Goal: Transaction & Acquisition: Subscribe to service/newsletter

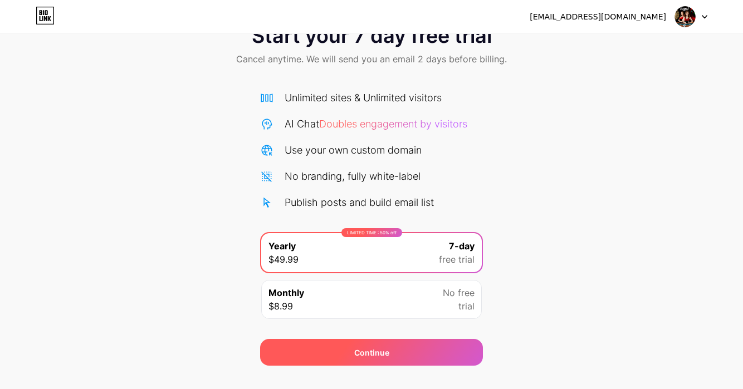
scroll to position [59, 0]
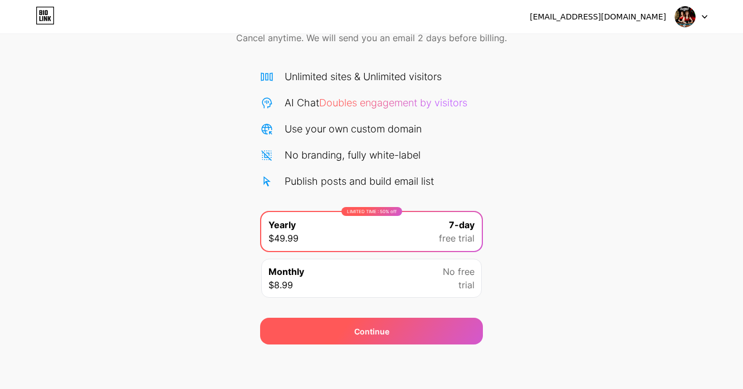
click at [376, 331] on div "Continue" at bounding box center [371, 332] width 35 height 12
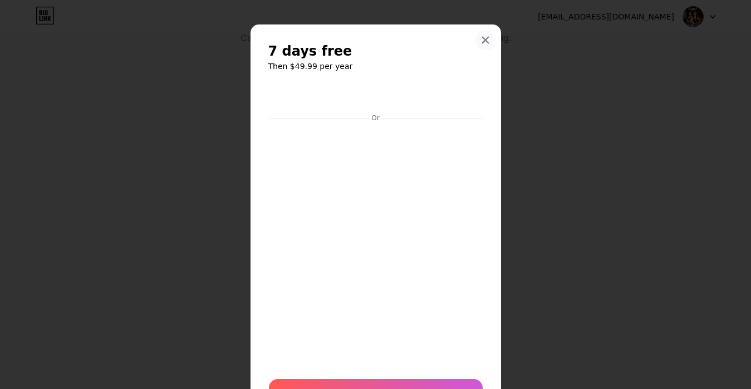
click at [481, 41] on icon at bounding box center [485, 40] width 9 height 9
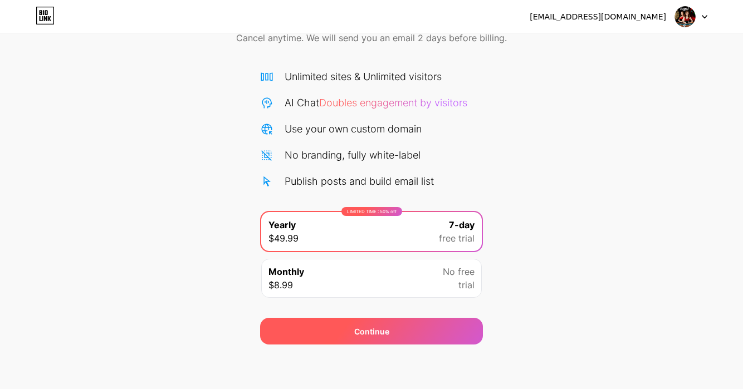
click at [318, 333] on div "Continue" at bounding box center [371, 331] width 223 height 27
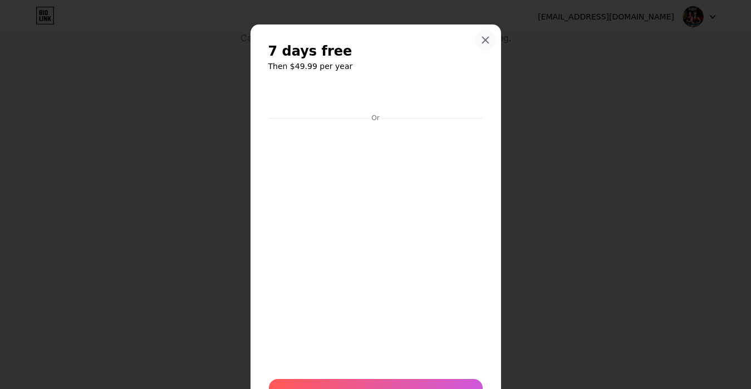
click at [484, 36] on icon at bounding box center [485, 40] width 9 height 9
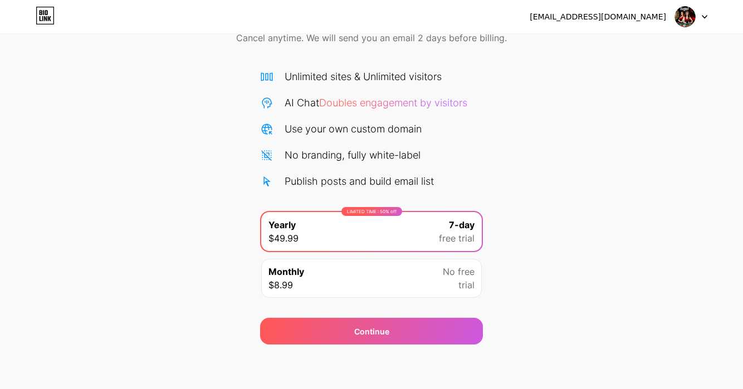
click at [32, 15] on div "paktua854@gmail.com Logout" at bounding box center [371, 17] width 743 height 20
click at [33, 17] on div "paktua854@gmail.com Logout" at bounding box center [371, 17] width 743 height 20
click at [37, 17] on icon at bounding box center [45, 15] width 17 height 17
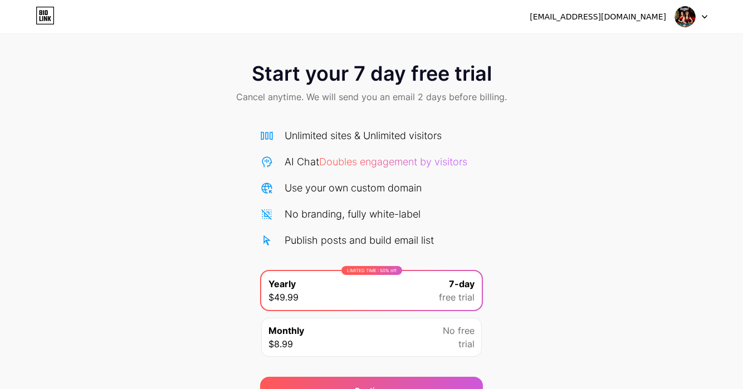
click at [702, 18] on icon at bounding box center [705, 17] width 6 height 4
click at [179, 178] on div "Start your 7 day free trial Cancel anytime. We will send you an email 2 days be…" at bounding box center [371, 227] width 743 height 352
click at [368, 160] on span "Doubles engagement by visitors" at bounding box center [393, 162] width 148 height 12
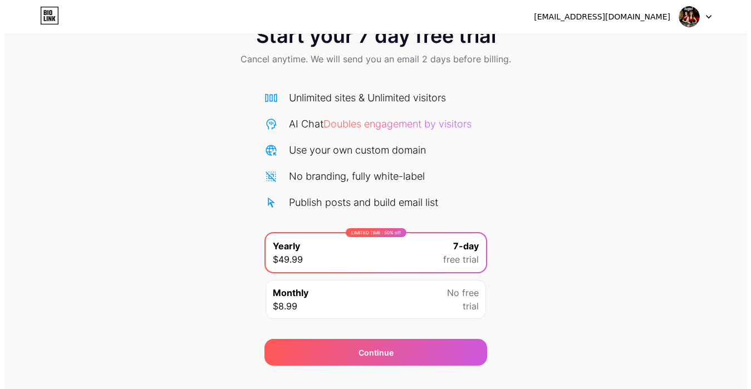
scroll to position [59, 0]
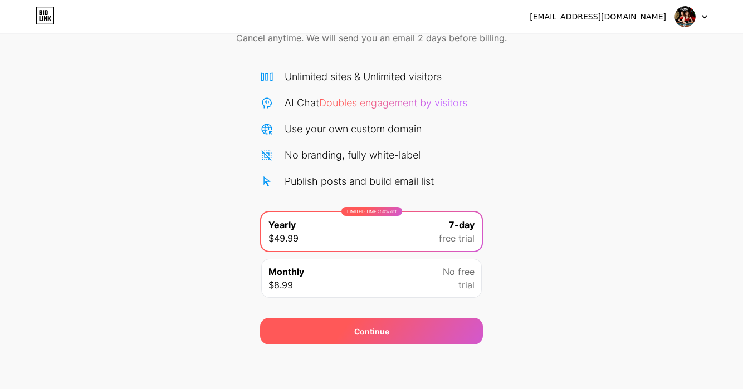
click at [369, 323] on div "Continue" at bounding box center [371, 331] width 223 height 27
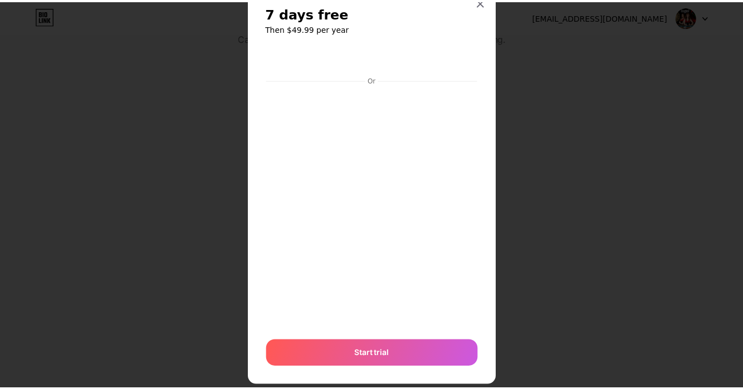
scroll to position [60, 0]
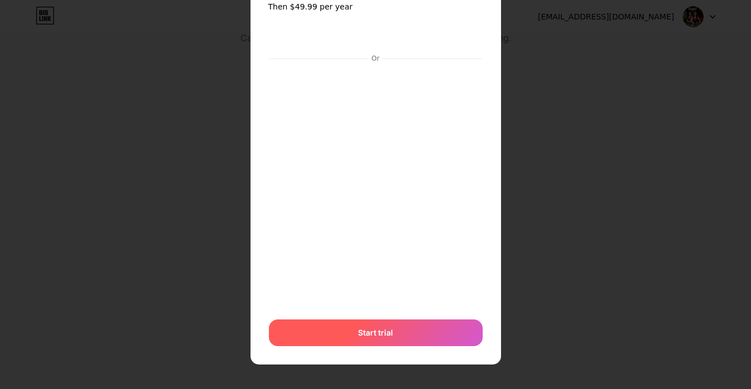
click at [358, 329] on span "Start trial" at bounding box center [375, 333] width 35 height 12
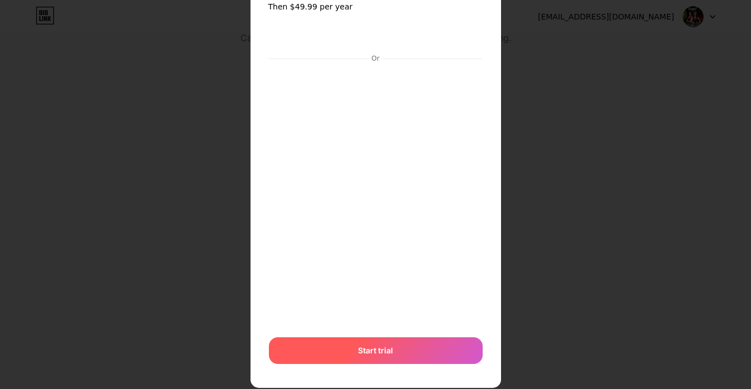
click at [375, 353] on span "Start trial" at bounding box center [375, 351] width 35 height 12
click at [366, 349] on span "Start trial" at bounding box center [375, 351] width 35 height 12
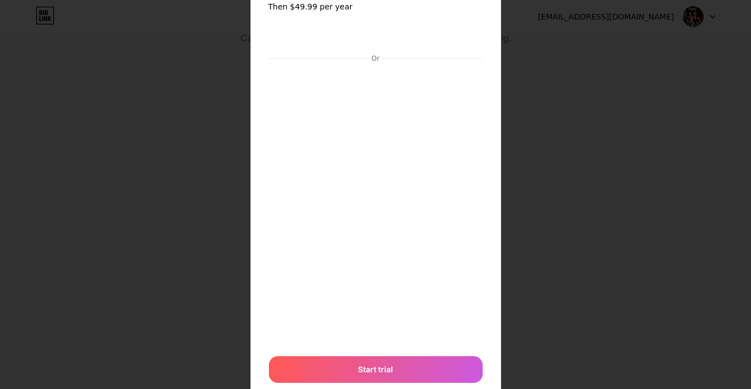
click at [606, 150] on div at bounding box center [375, 134] width 751 height 389
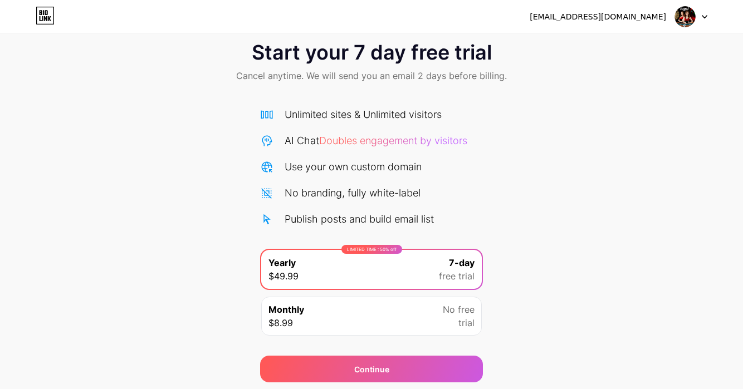
scroll to position [0, 0]
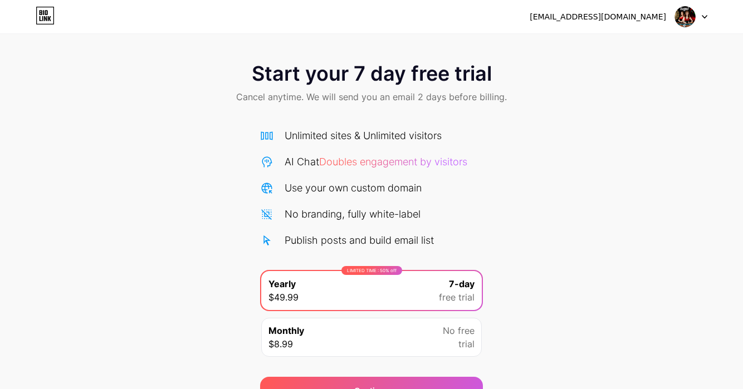
click at [615, 16] on div "[EMAIL_ADDRESS][DOMAIN_NAME]" at bounding box center [598, 17] width 136 height 12
click at [699, 21] on div at bounding box center [691, 17] width 32 height 20
click at [698, 20] on div at bounding box center [691, 17] width 32 height 20
